Goal: Transaction & Acquisition: Purchase product/service

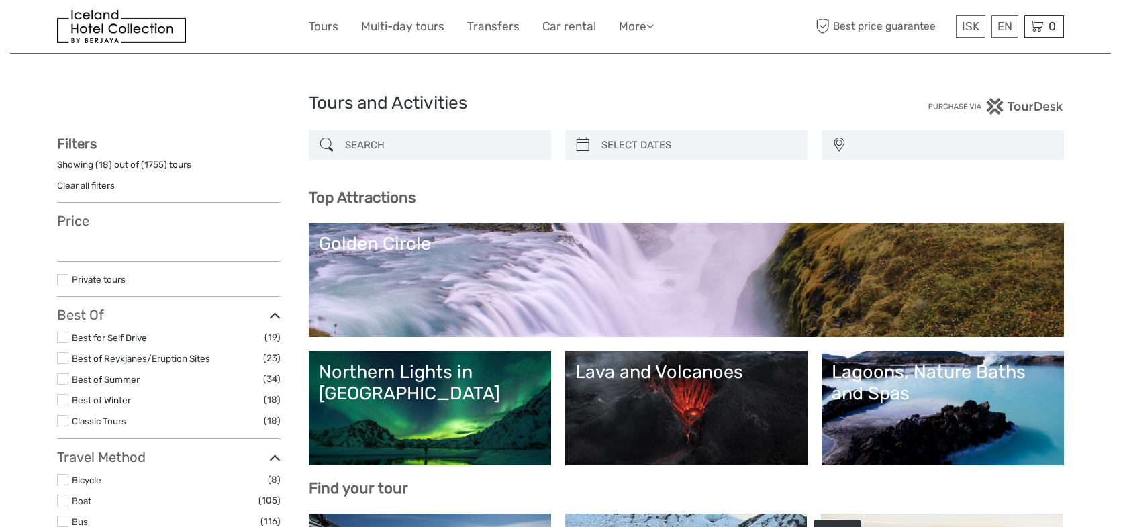
select select
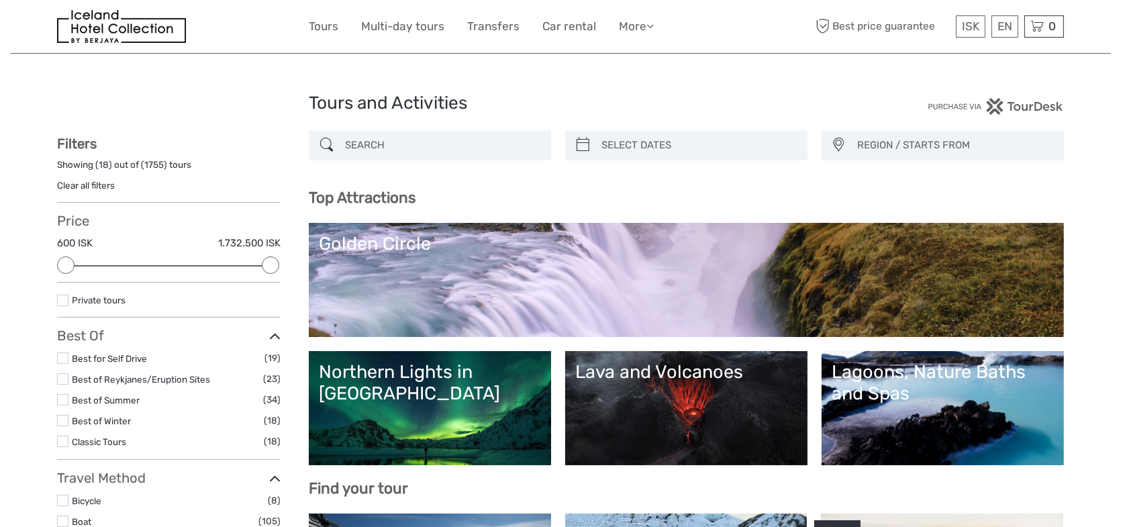
click at [535, 280] on link "Golden Circle" at bounding box center [686, 280] width 735 height 94
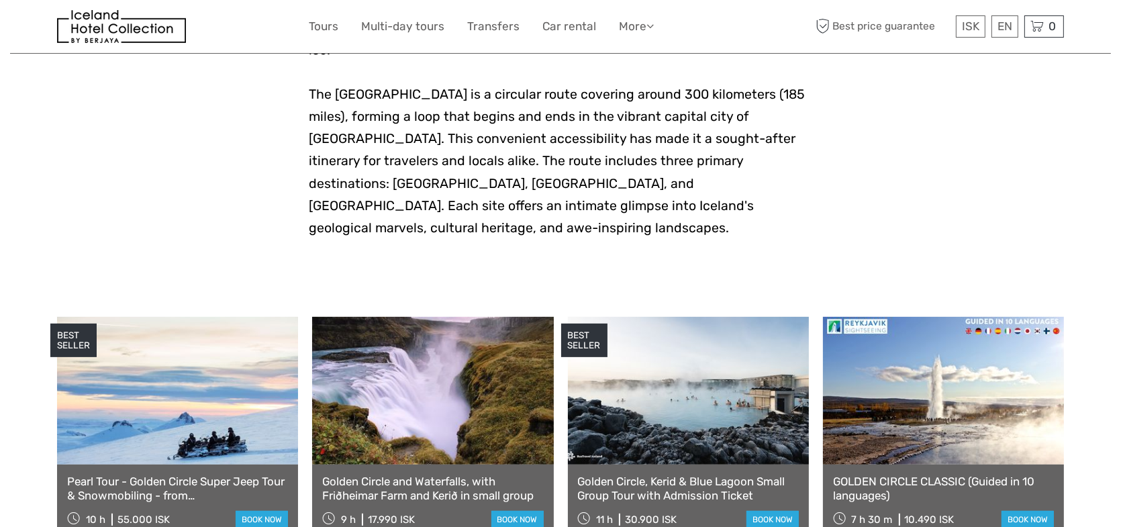
scroll to position [470, 0]
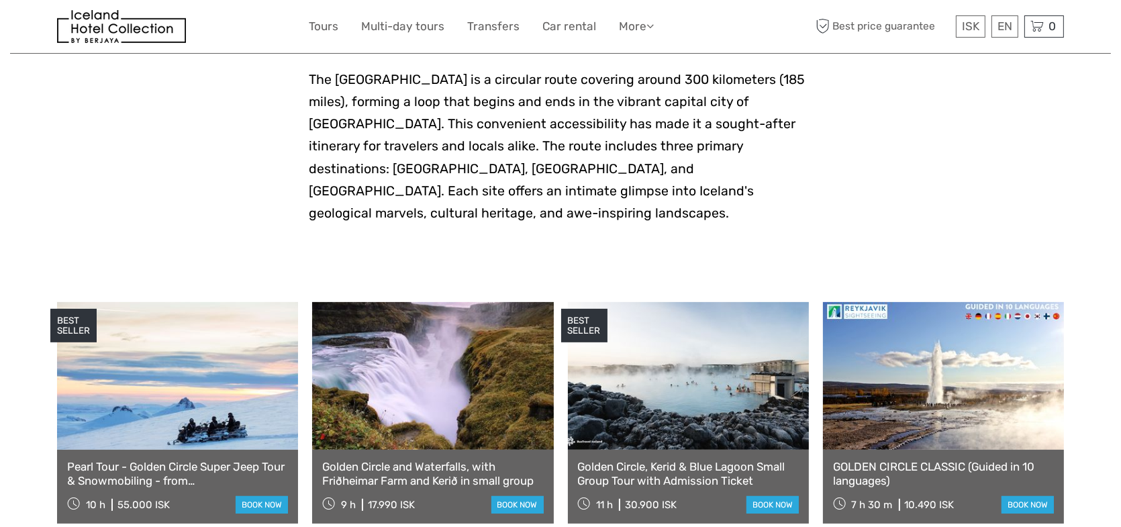
click at [719, 357] on link at bounding box center [688, 376] width 241 height 148
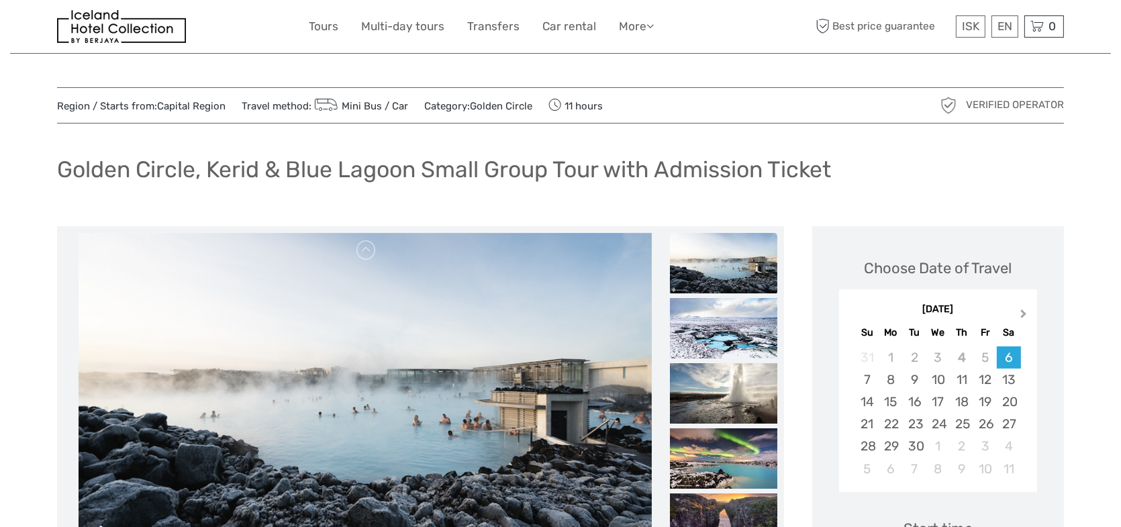
click at [1024, 312] on span "Next Month" at bounding box center [1024, 316] width 0 height 19
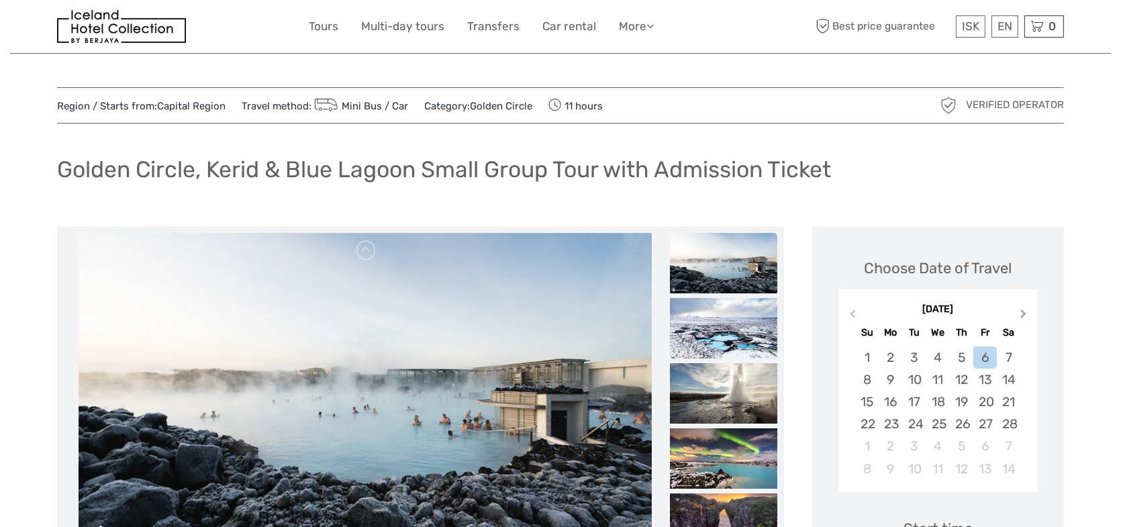
click at [1024, 312] on span "Next Month" at bounding box center [1024, 316] width 0 height 19
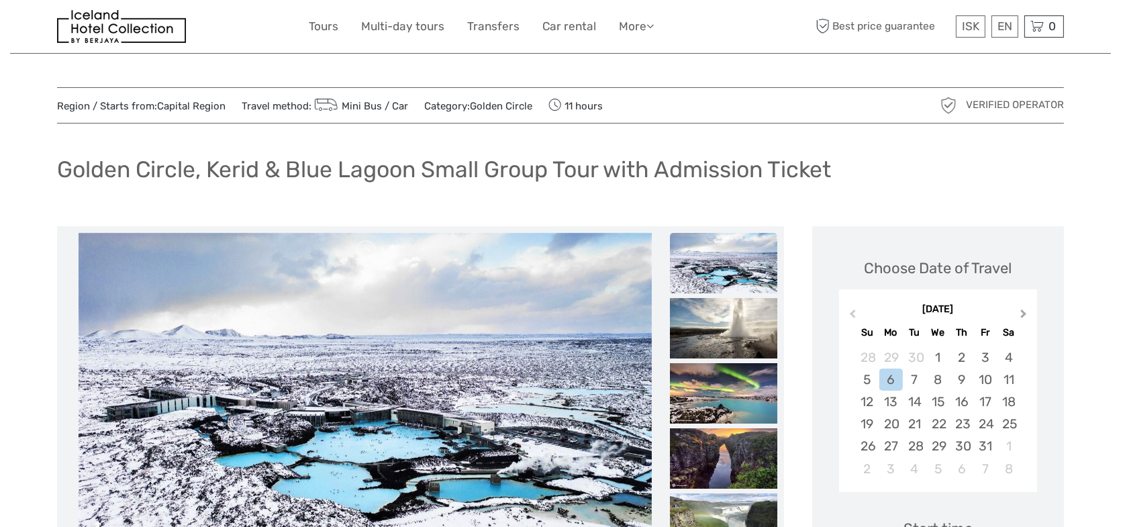
click at [1024, 312] on span "Next Month" at bounding box center [1024, 316] width 0 height 19
click at [871, 383] on div "2" at bounding box center [866, 380] width 23 height 22
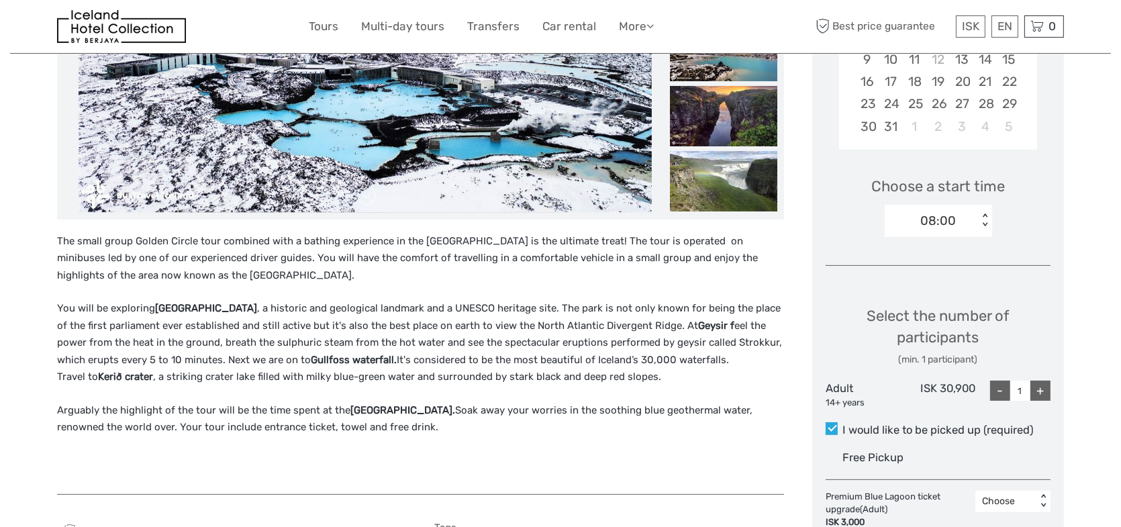
scroll to position [403, 0]
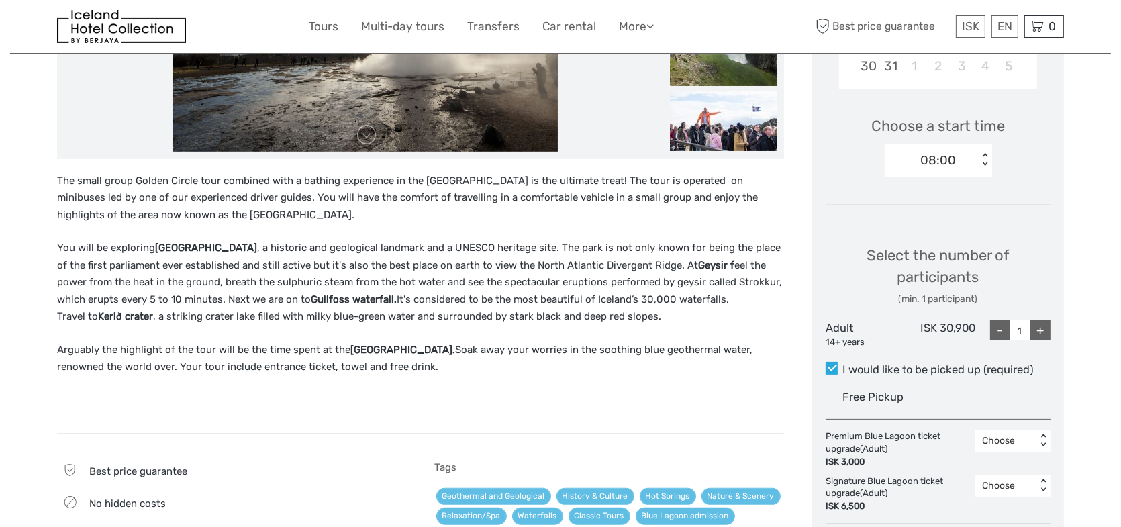
click at [1045, 328] on div "+" at bounding box center [1041, 330] width 20 height 20
type input "2"
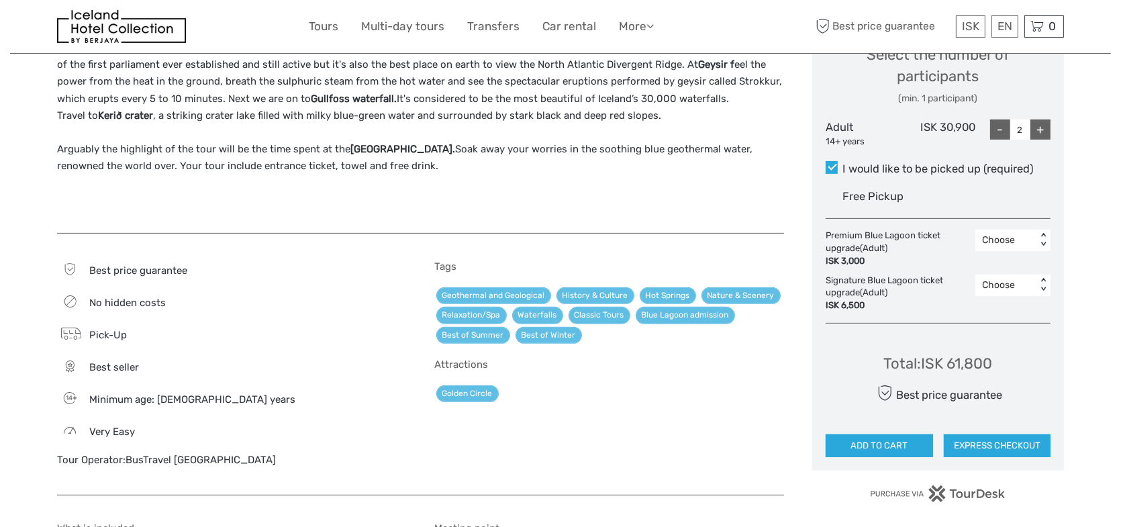
scroll to position [604, 0]
click at [1041, 239] on div "< >" at bounding box center [1043, 240] width 11 height 14
click at [1086, 312] on div "Region / Starts from: Capital Region Travel method: Mini Bus / Car Category: Go…" at bounding box center [560, 298] width 1101 height 1804
click at [1045, 289] on div "< >" at bounding box center [1043, 284] width 11 height 14
click at [992, 360] on div "2" at bounding box center [1013, 365] width 62 height 23
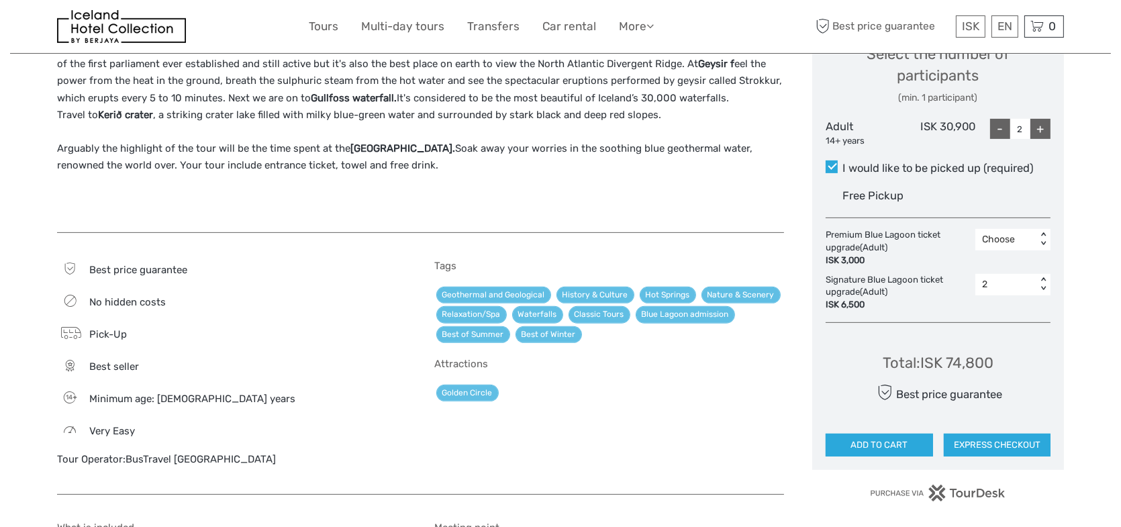
click at [638, 396] on div "Golden Circle" at bounding box center [610, 392] width 350 height 19
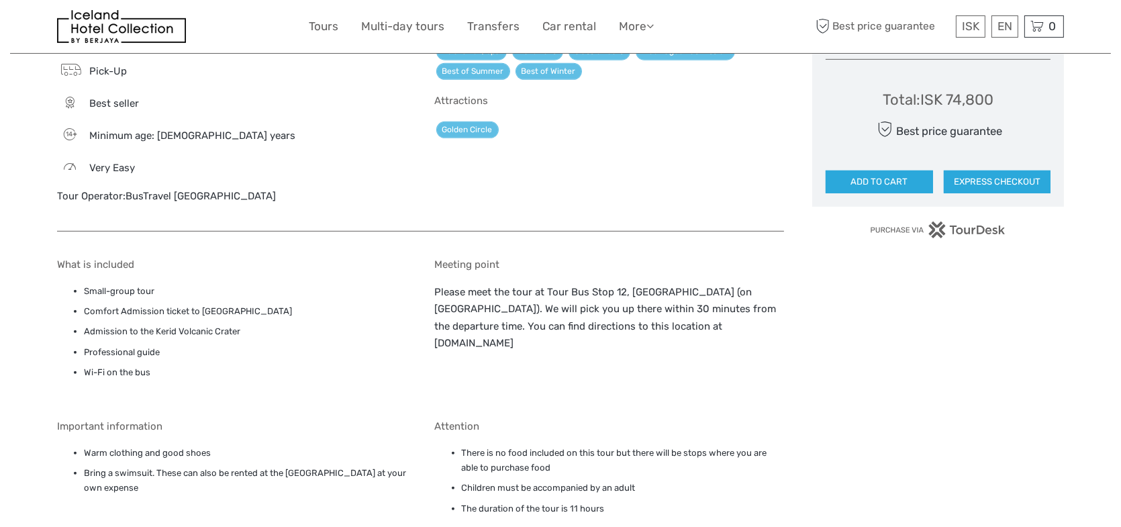
scroll to position [873, 0]
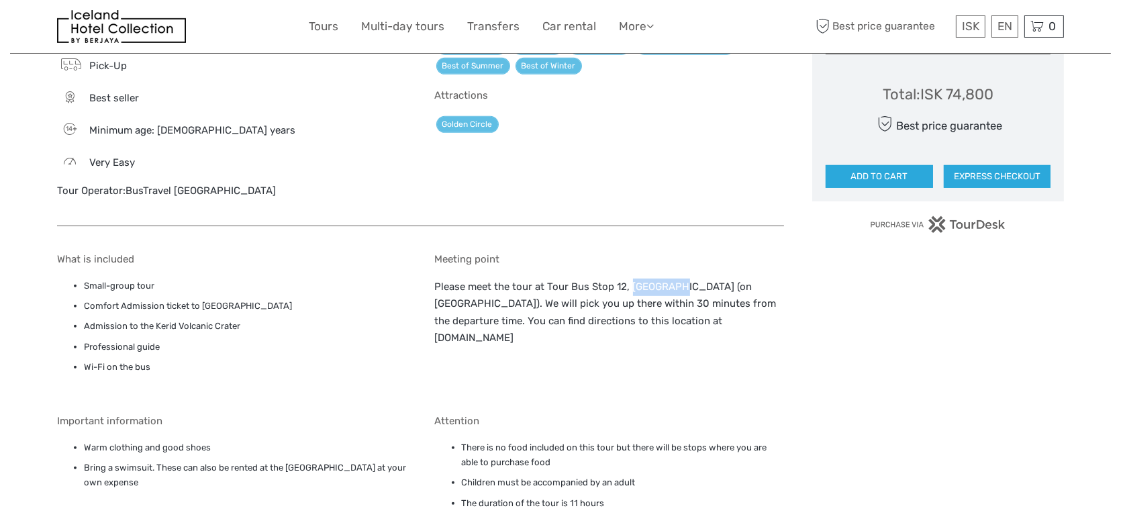
drag, startPoint x: 628, startPoint y: 287, endPoint x: 675, endPoint y: 287, distance: 47.0
click at [675, 287] on p "Please meet the tour at Tour Bus Stop 12, [GEOGRAPHIC_DATA] (on [GEOGRAPHIC_DAT…" at bounding box center [610, 313] width 350 height 68
drag, startPoint x: 549, startPoint y: 287, endPoint x: 599, endPoint y: 286, distance: 50.4
click at [599, 286] on p "Please meet the tour at Tour Bus Stop 12, [GEOGRAPHIC_DATA] (on [GEOGRAPHIC_DAT…" at bounding box center [610, 313] width 350 height 68
drag, startPoint x: 569, startPoint y: 286, endPoint x: 673, endPoint y: 287, distance: 104.8
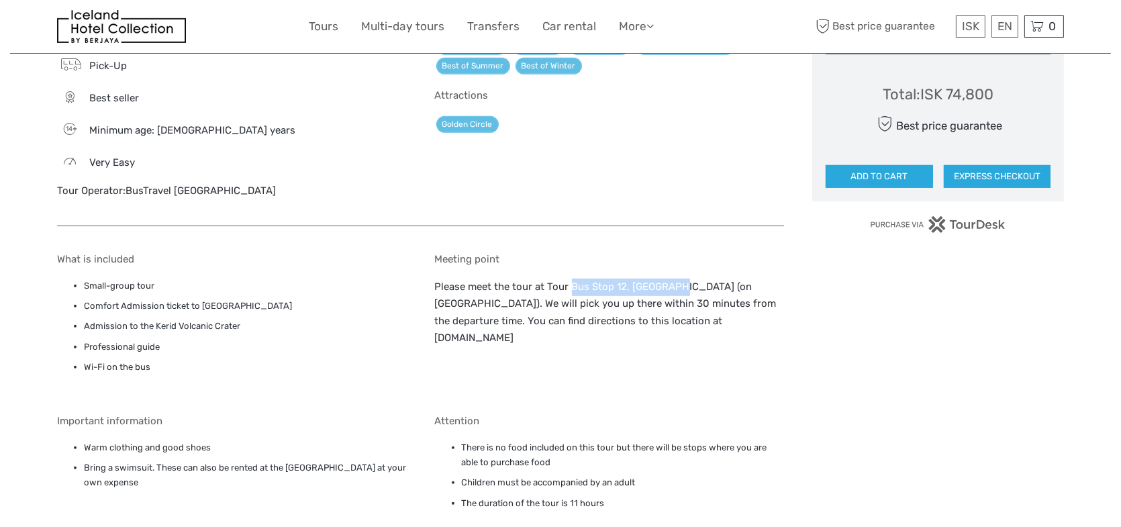
click at [673, 287] on p "Please meet the tour at Tour Bus Stop 12, [GEOGRAPHIC_DATA] (on [GEOGRAPHIC_DAT…" at bounding box center [610, 313] width 350 height 68
copy p "Bus Stop 12, Höfðatorg"
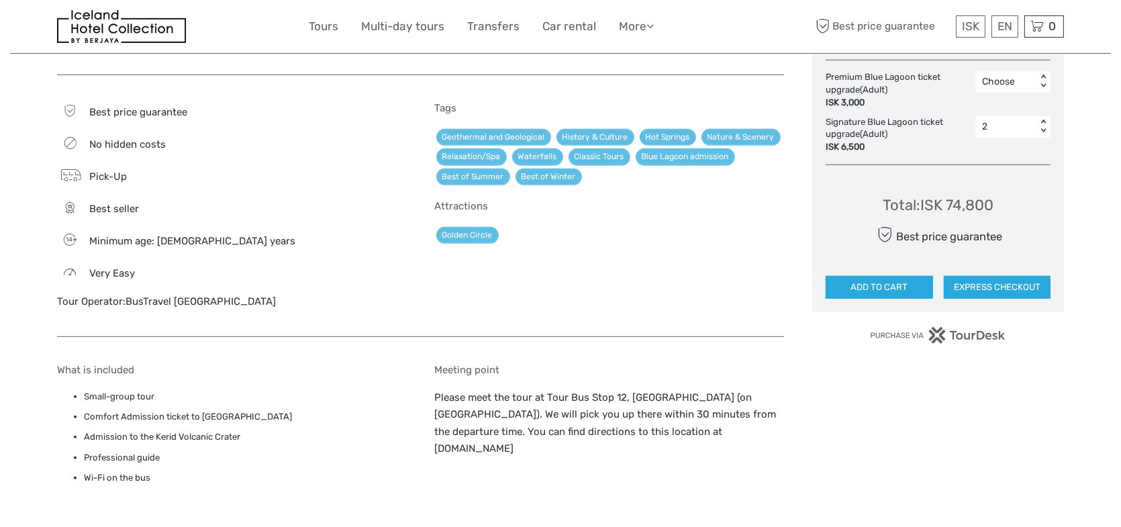
scroll to position [739, 0]
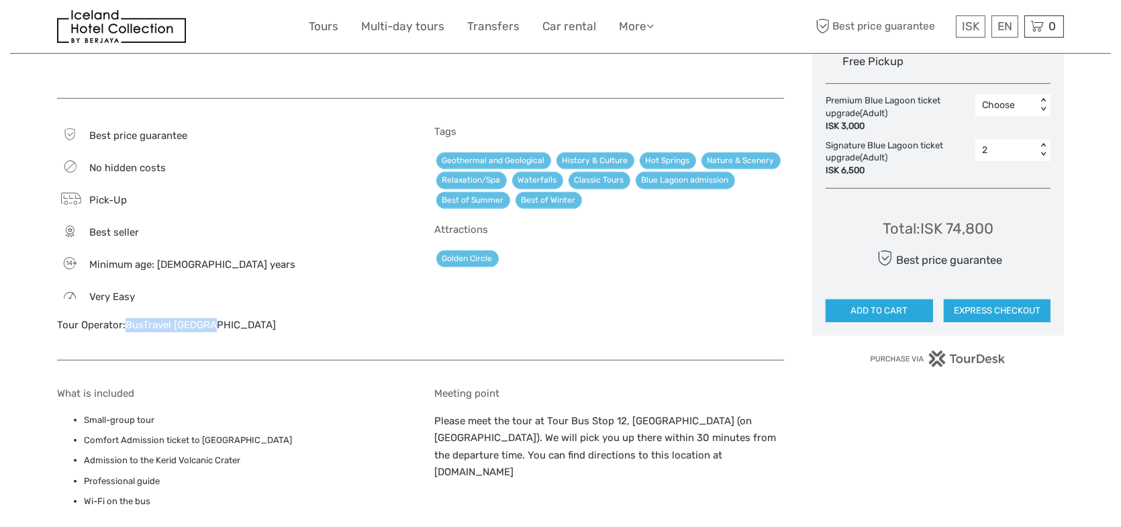
drag, startPoint x: 205, startPoint y: 326, endPoint x: 128, endPoint y: 324, distance: 77.9
click at [128, 324] on div "Tour Operator: BusTravel [GEOGRAPHIC_DATA]" at bounding box center [232, 325] width 350 height 14
copy link "BusTravel [GEOGRAPHIC_DATA]"
click at [1002, 48] on link "English" at bounding box center [989, 54] width 56 height 24
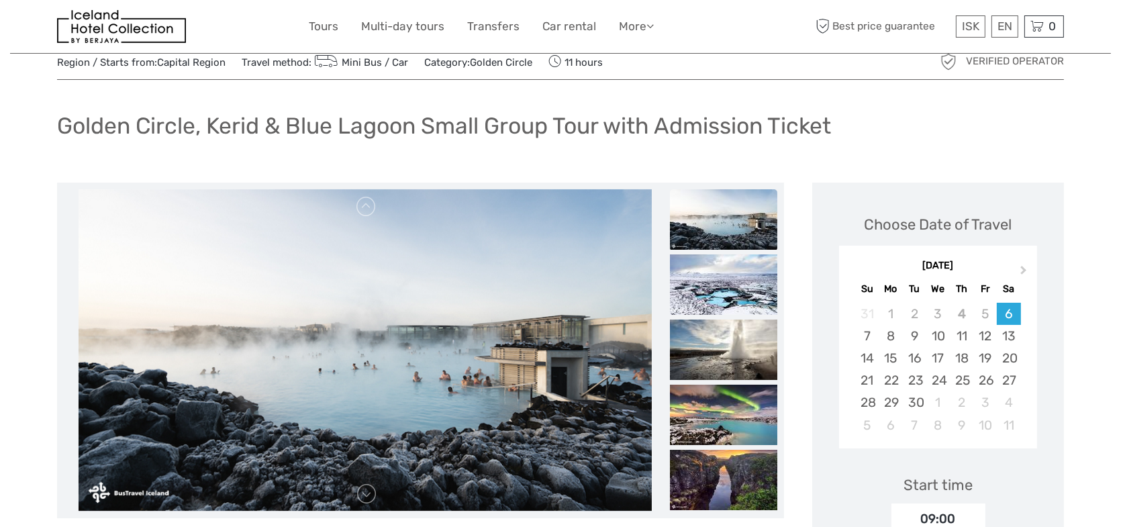
scroll to position [67, 0]
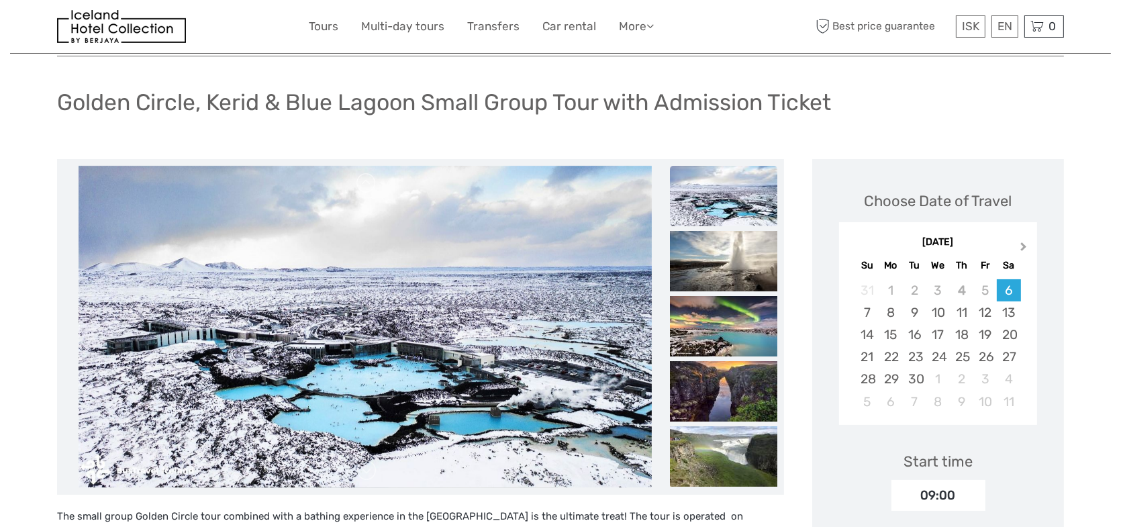
click at [1024, 248] on span "Next Month" at bounding box center [1024, 249] width 0 height 19
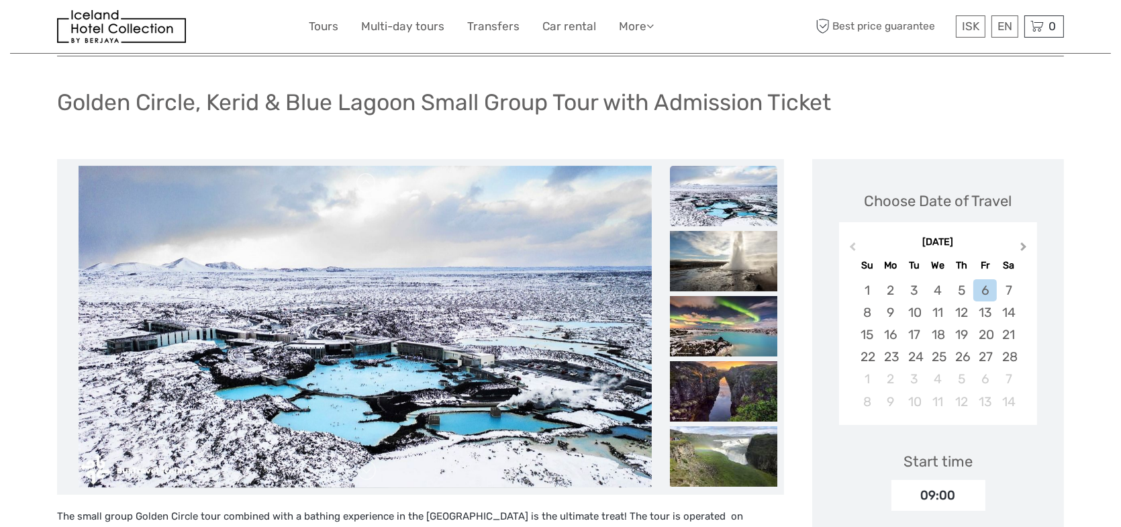
click at [1024, 248] on span "Next Month" at bounding box center [1024, 249] width 0 height 19
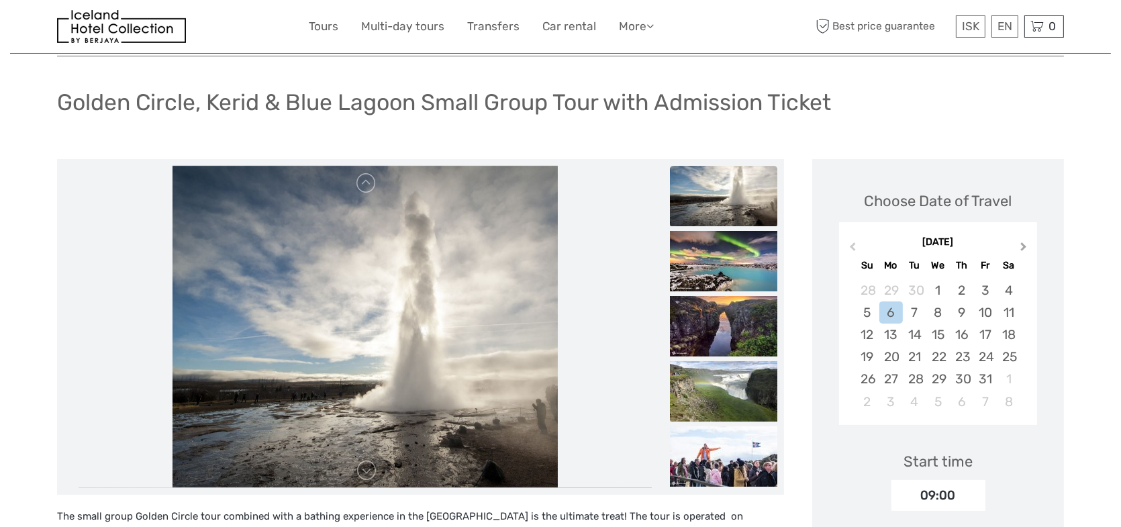
click at [1024, 248] on span "Next Month" at bounding box center [1024, 249] width 0 height 19
click at [867, 312] on div "2" at bounding box center [866, 312] width 23 height 22
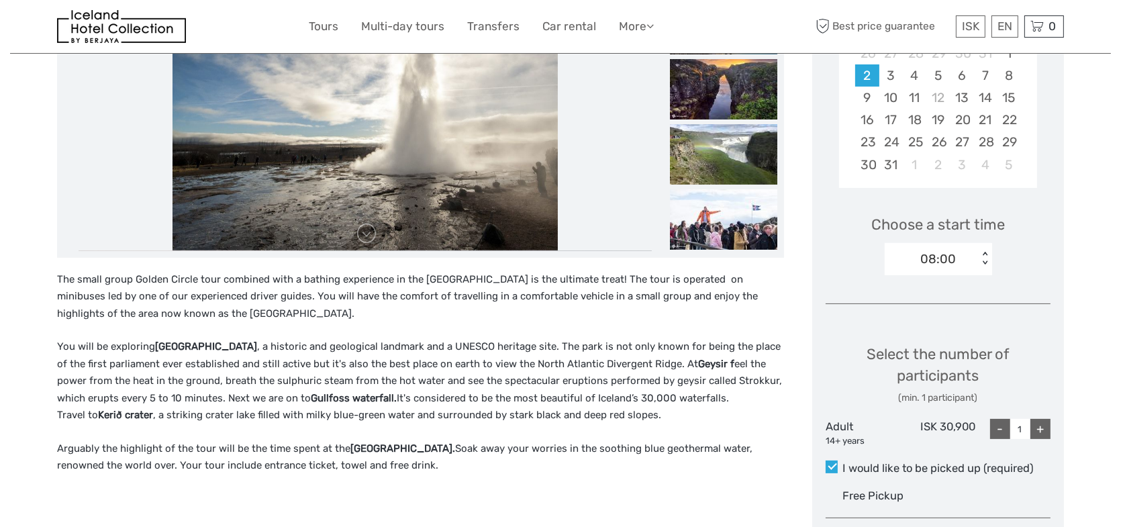
scroll to position [336, 0]
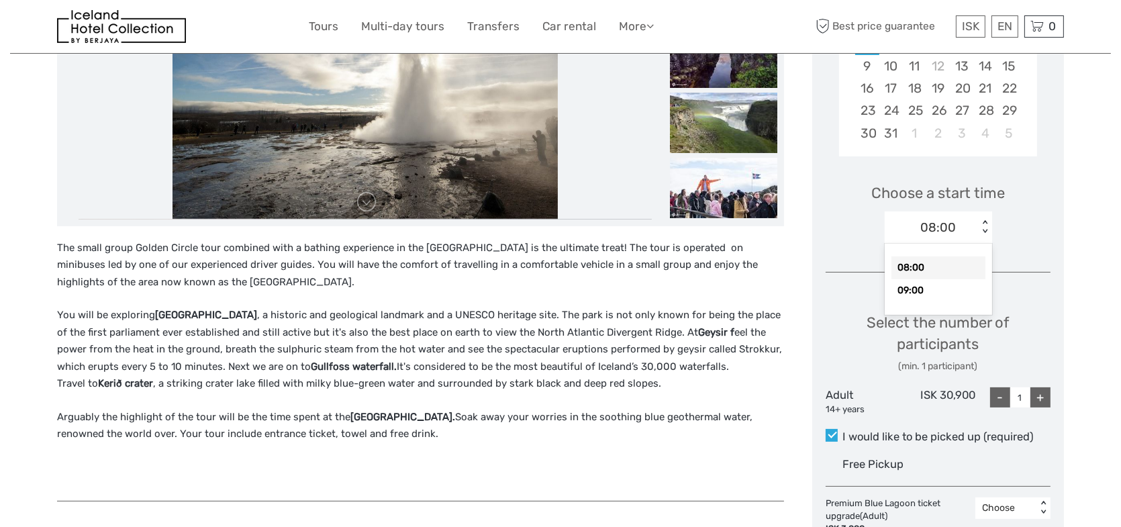
click at [984, 229] on div "< >" at bounding box center [984, 227] width 11 height 14
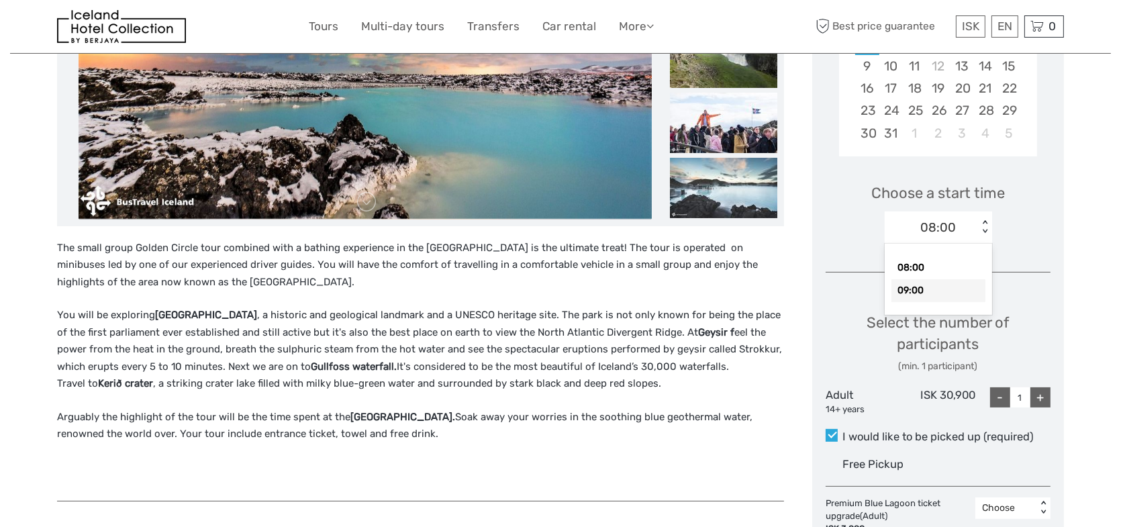
click at [928, 287] on div "09:00" at bounding box center [939, 290] width 94 height 23
click at [1040, 396] on div "+" at bounding box center [1041, 397] width 20 height 20
type input "2"
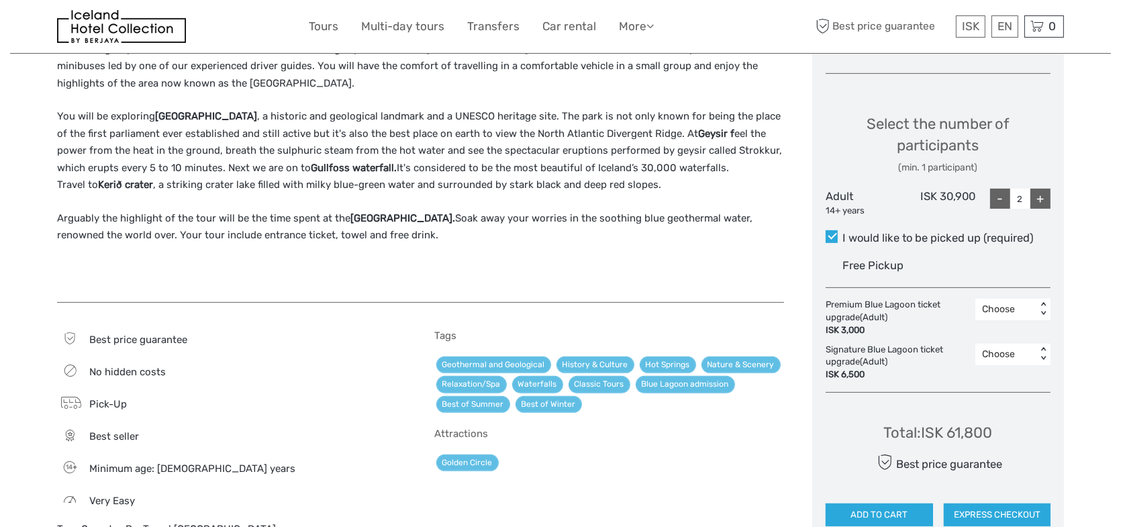
scroll to position [537, 0]
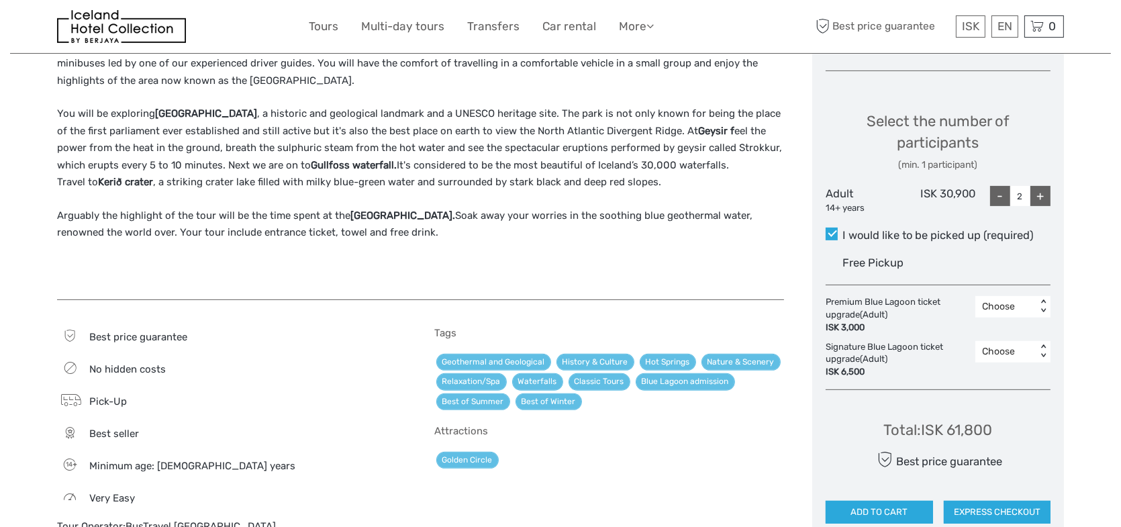
click at [1041, 308] on div "< >" at bounding box center [1043, 307] width 11 height 14
click at [992, 385] on div "2" at bounding box center [1013, 387] width 62 height 23
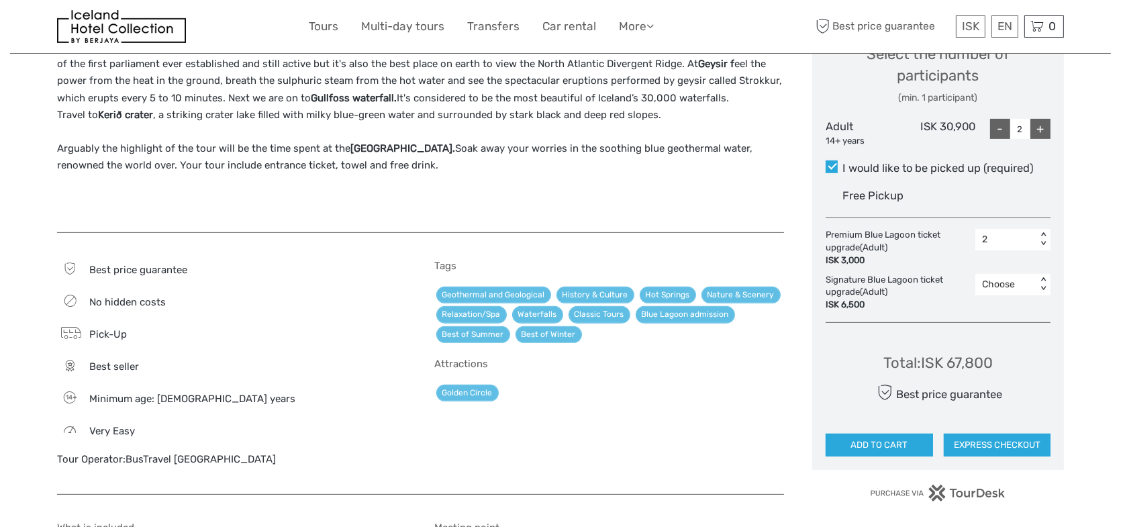
scroll to position [671, 0]
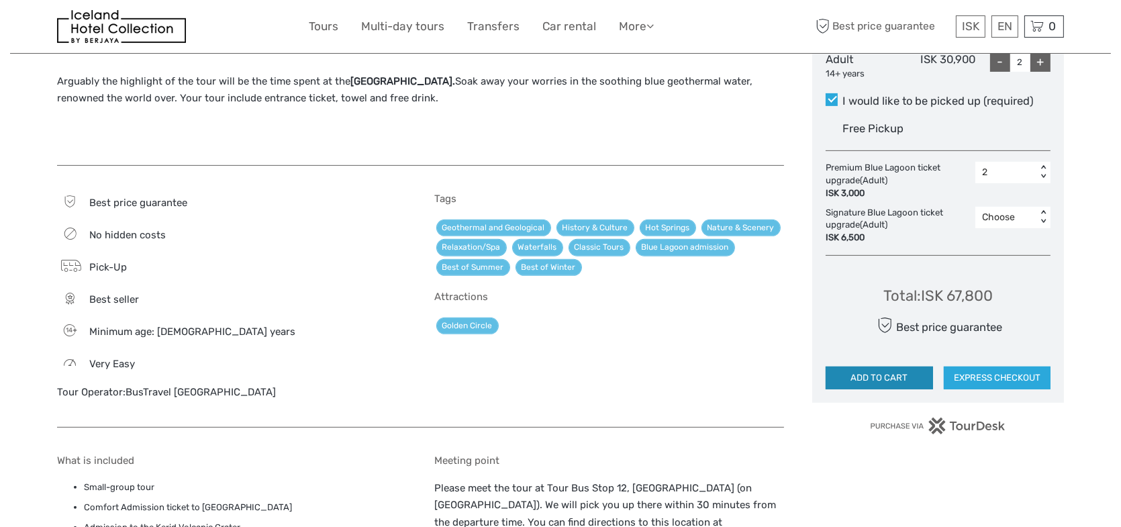
click at [896, 376] on button "ADD TO CART" at bounding box center [879, 378] width 107 height 23
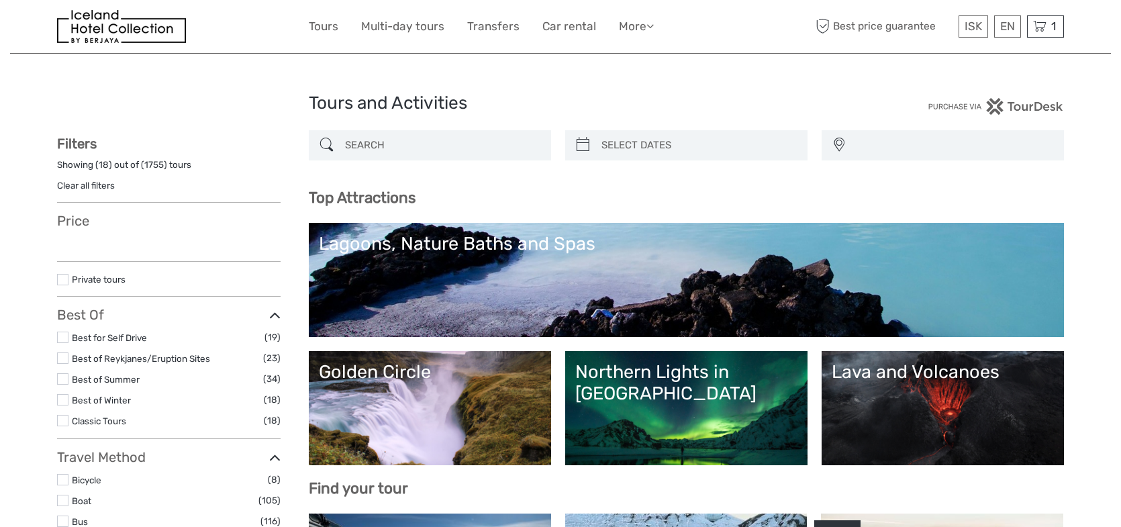
select select
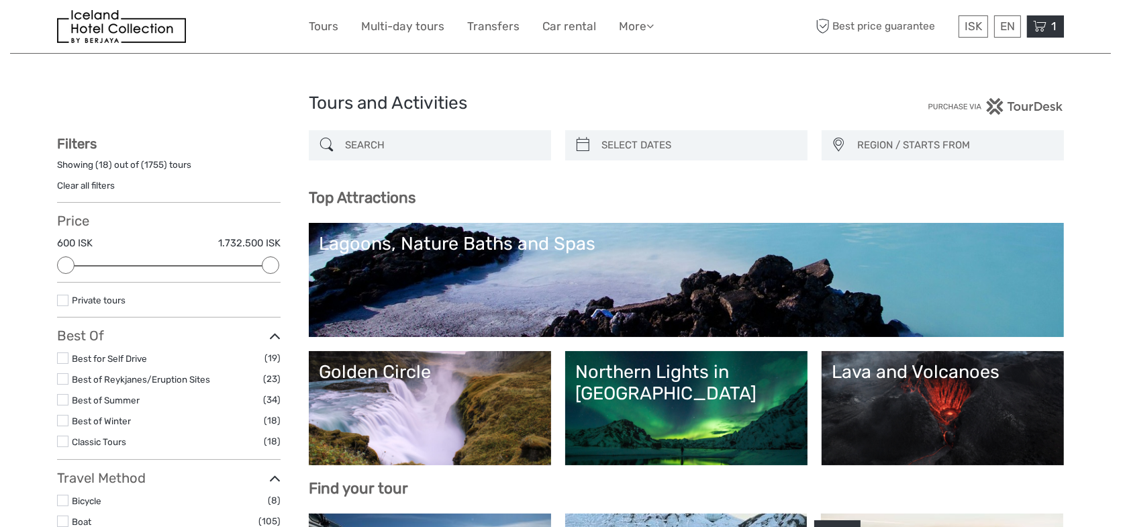
click at [1037, 29] on icon at bounding box center [1039, 26] width 13 height 17
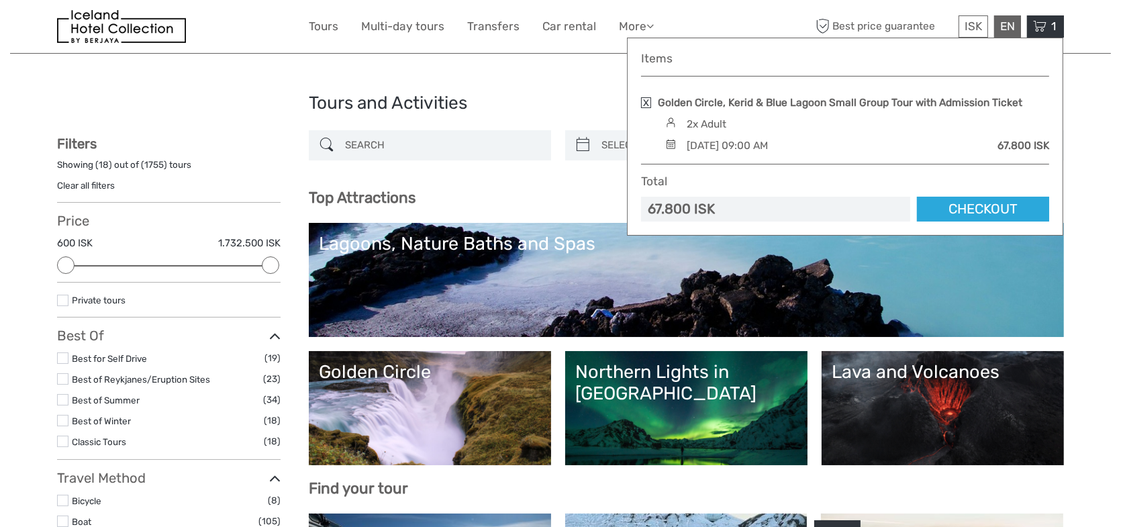
click at [1003, 27] on div "EN English Español Deutsch" at bounding box center [1007, 26] width 27 height 22
click at [982, 25] on div "ISK ISK € $ £" at bounding box center [974, 26] width 30 height 22
click at [1006, 24] on div "EN English Español Deutsch" at bounding box center [1007, 26] width 27 height 22
click at [973, 24] on span "ISK" at bounding box center [973, 25] width 17 height 13
click at [1007, 28] on div "EN English Español Deutsch" at bounding box center [1007, 26] width 27 height 22
